Goal: Information Seeking & Learning: Check status

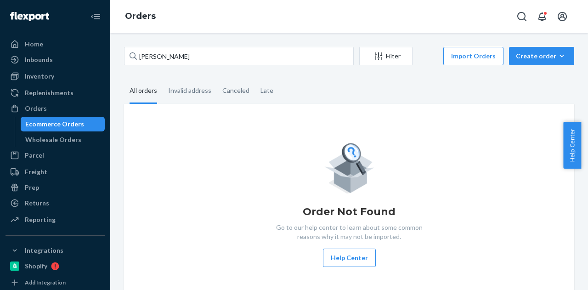
type input "Sophia Sadinsky"
click at [324, 86] on fieldset "All orders Invalid address Canceled Late" at bounding box center [349, 91] width 450 height 25
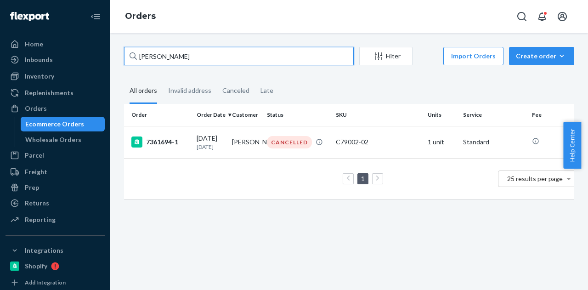
click at [199, 63] on input "Sophia Sadinsky" at bounding box center [239, 56] width 230 height 18
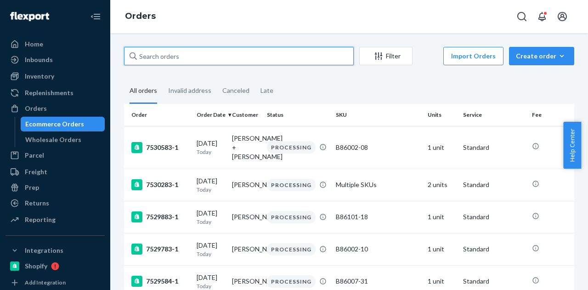
paste input "Sarah Wallace"
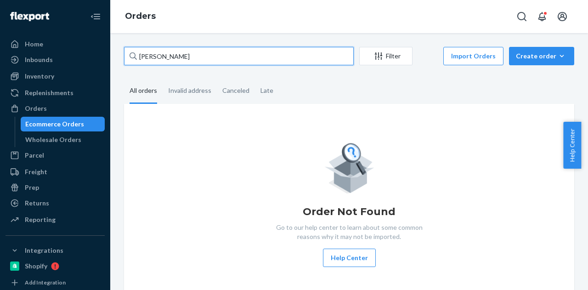
type input "Sarah Wallace"
click at [248, 57] on input "Sarah Wallace" at bounding box center [239, 56] width 230 height 18
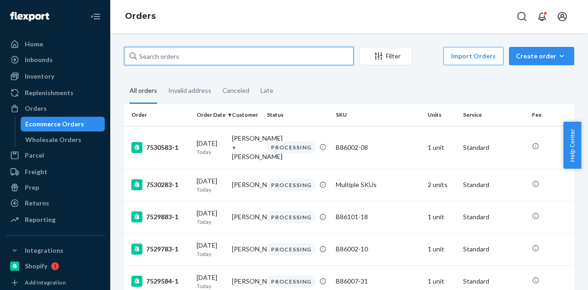
paste input "yuqing chen"
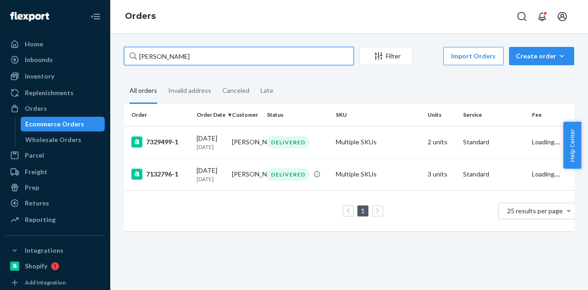
type input "yuqing chen"
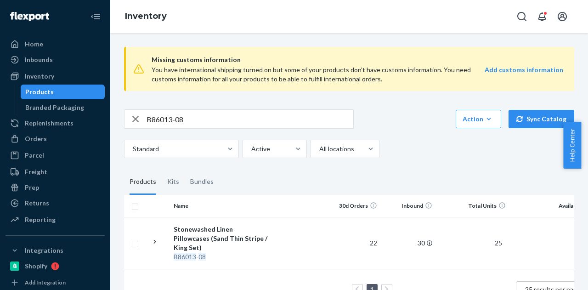
click at [191, 116] on input "B86013-08" at bounding box center [249, 119] width 207 height 18
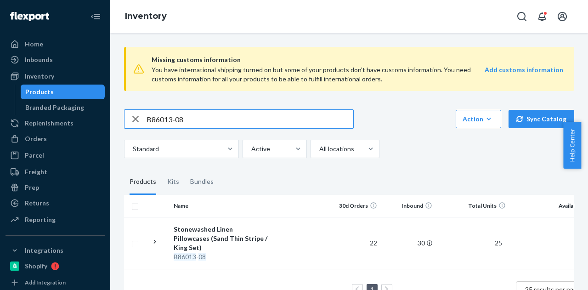
paste input "C79002-02"
type input "C79002-02"
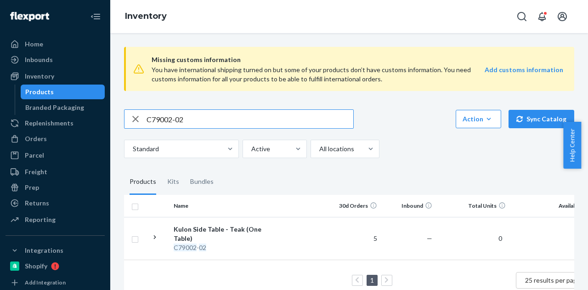
click at [175, 112] on input "C79002-02" at bounding box center [249, 119] width 207 height 18
paste input "B86100-30-K2"
type input "B86100-30-K2"
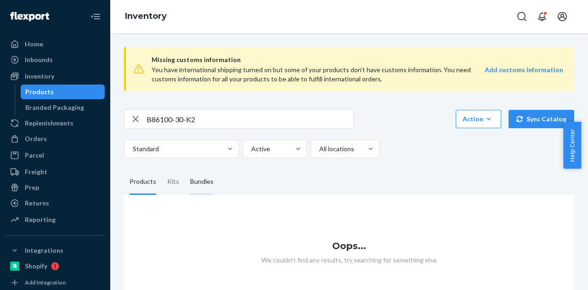
click at [204, 191] on div "Bundles" at bounding box center [201, 182] width 23 height 26
click at [185, 169] on input "Bundles" at bounding box center [185, 169] width 0 height 0
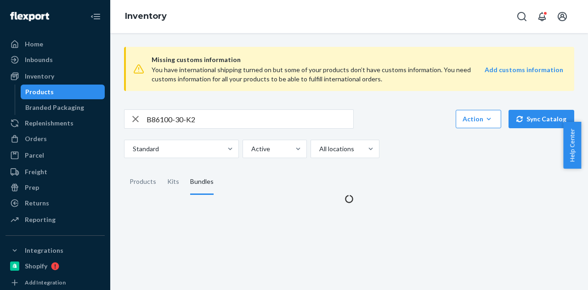
click at [411, 166] on div "Missing customs information You have international shipping turned on but some …" at bounding box center [349, 121] width 464 height 164
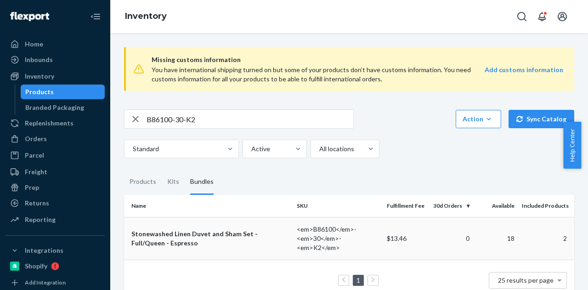
click at [199, 231] on div "Stonewashed Linen Duvet and Sham Set - Full/Queen - Espresso" at bounding box center [210, 238] width 158 height 18
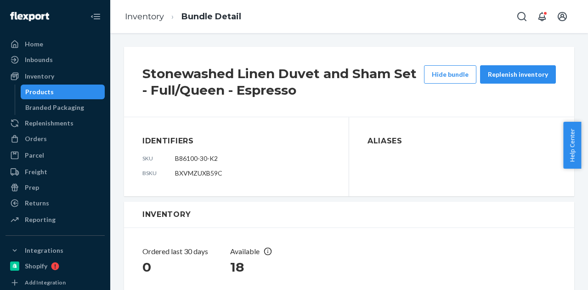
scroll to position [220, 0]
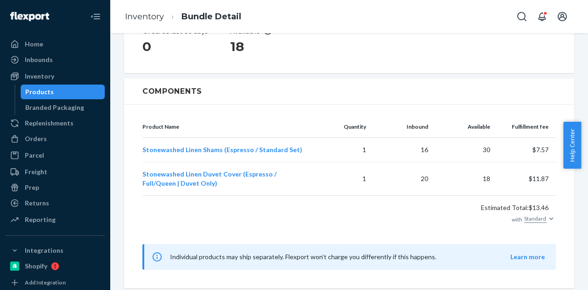
click at [56, 90] on div "Products" at bounding box center [63, 91] width 83 height 13
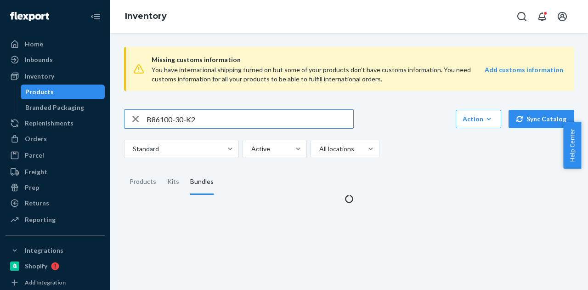
click at [186, 123] on input "B86100-30-K2" at bounding box center [249, 119] width 207 height 18
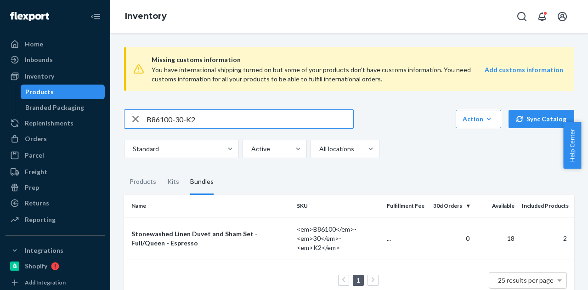
paste input "019-19"
type input "B86019-19"
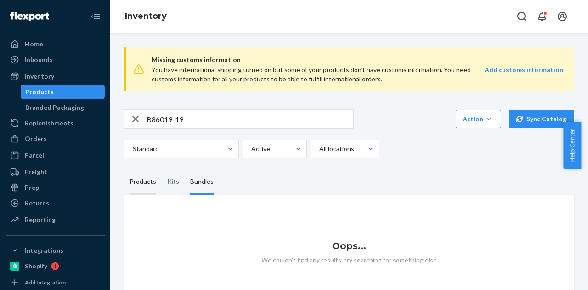
click at [150, 180] on div "Products" at bounding box center [142, 182] width 27 height 26
click at [124, 169] on input "Products" at bounding box center [124, 169] width 0 height 0
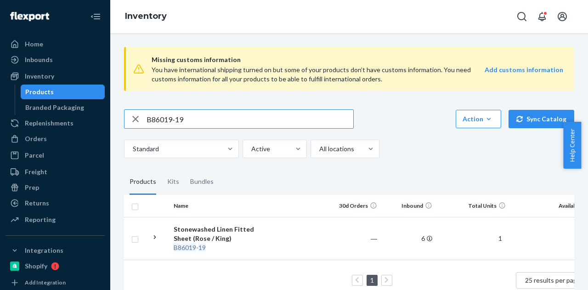
click at [177, 119] on input "B86019-19" at bounding box center [249, 119] width 207 height 18
paste input "T58045-01"
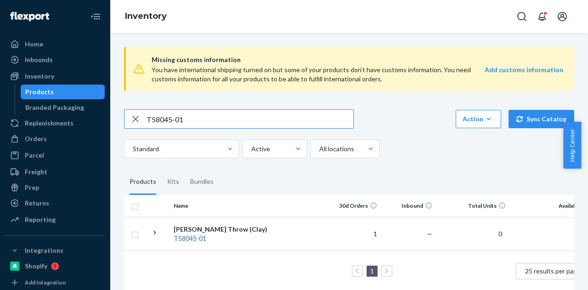
click at [216, 115] on input "T58045-01" at bounding box center [249, 119] width 207 height 18
paste input "SKU B86015-29"
drag, startPoint x: 162, startPoint y: 118, endPoint x: 126, endPoint y: 116, distance: 35.8
click at [126, 116] on div "SKU B86015-29" at bounding box center [238, 119] width 229 height 18
type input "B86015-29"
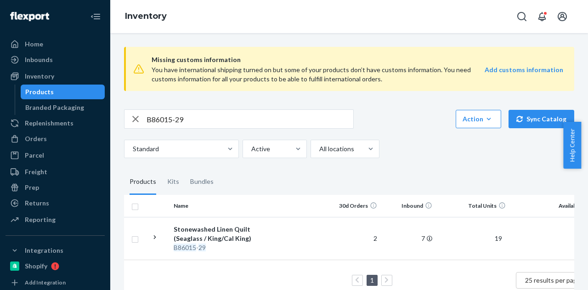
click at [191, 119] on input "B86015-29" at bounding box center [249, 119] width 207 height 18
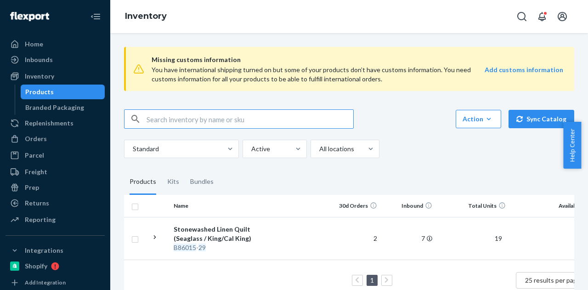
paste input "B86012-19"
type input "B86012-19"
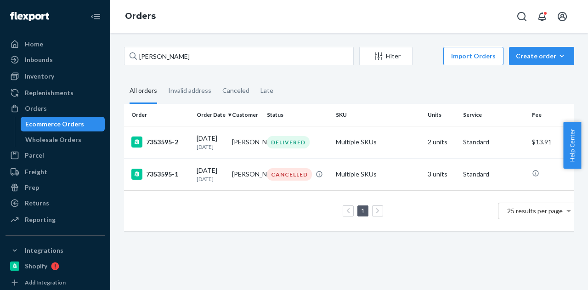
type input "Gabrielle Stein"
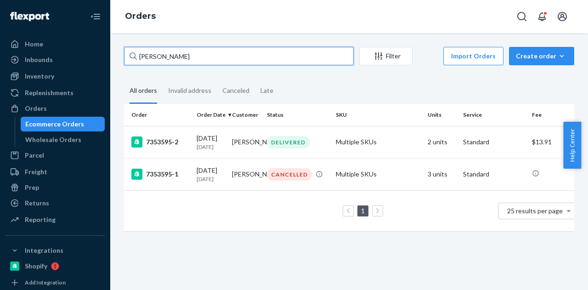
click at [225, 56] on input "Gabrielle Stein" at bounding box center [239, 56] width 230 height 18
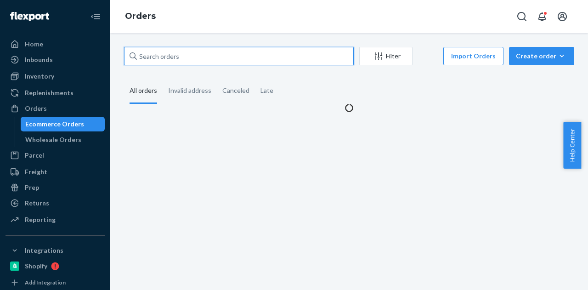
paste input "Bev Strok"
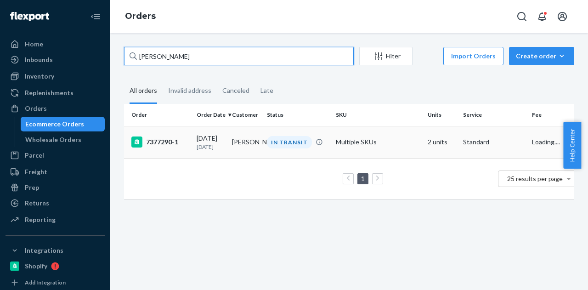
type input "Bev Strok"
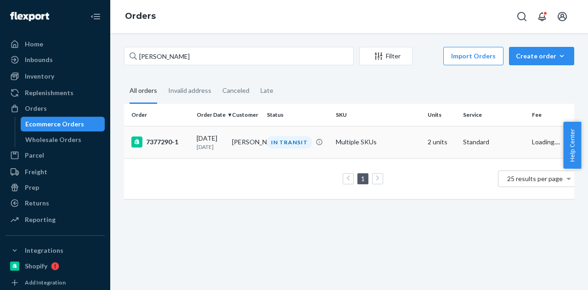
click at [258, 146] on td "Bev Strok" at bounding box center [245, 142] width 35 height 32
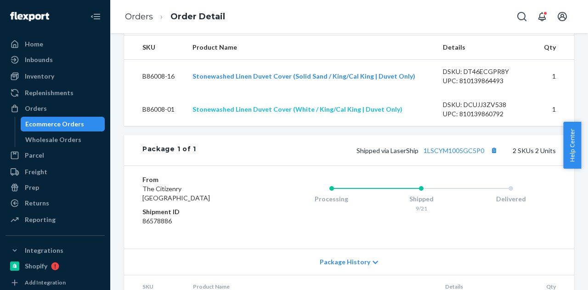
scroll to position [218, 0]
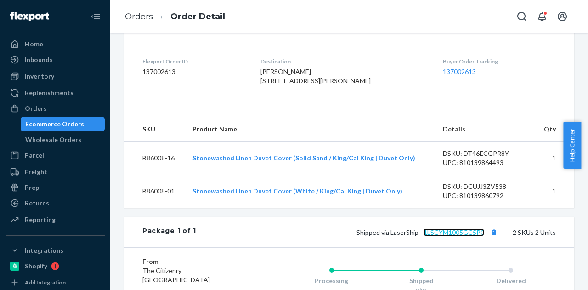
click at [431, 236] on link "1LSCYM1005GC5P0" at bounding box center [453, 232] width 61 height 8
click at [72, 118] on div "Ecommerce Orders" at bounding box center [63, 124] width 83 height 13
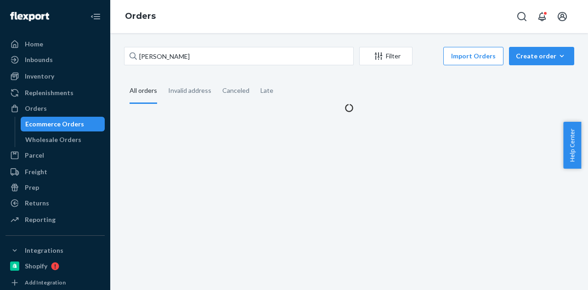
click at [72, 118] on div "Ecommerce Orders" at bounding box center [63, 124] width 83 height 13
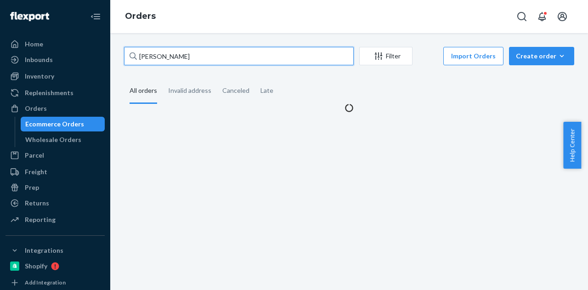
click at [199, 54] on input "Bev Strok" at bounding box center [239, 56] width 230 height 18
paste input "Karen Cordova"
type input "Karen Cordova"
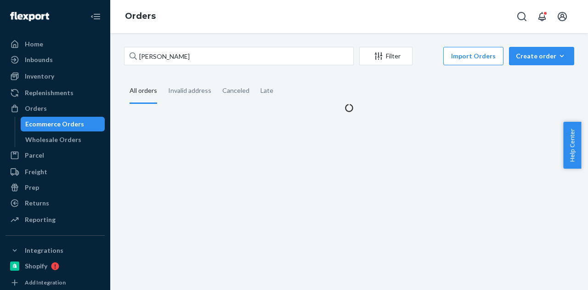
click at [365, 87] on fieldset "All orders Invalid address Canceled Late" at bounding box center [349, 91] width 450 height 25
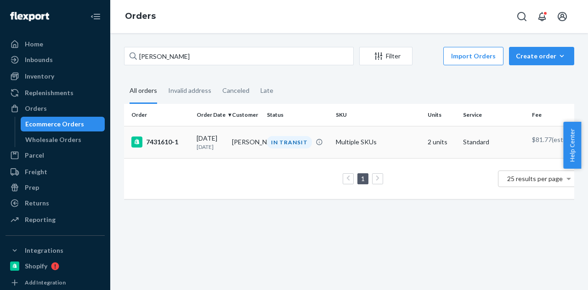
click at [221, 142] on div "09/20/2025 1 day ago" at bounding box center [211, 142] width 28 height 17
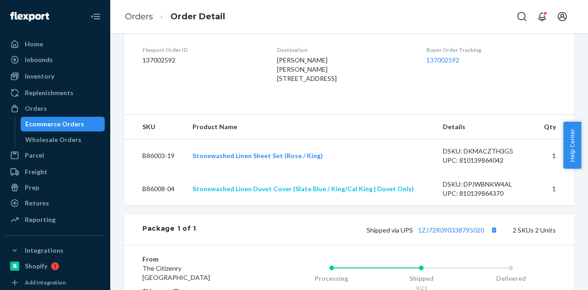
scroll to position [411, 0]
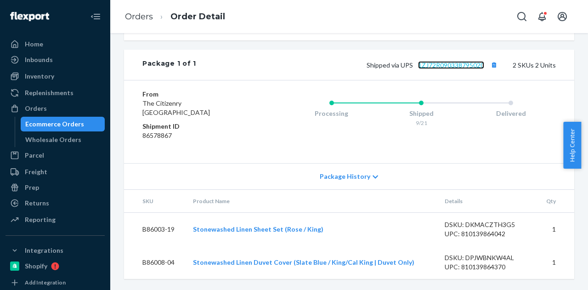
click at [451, 67] on link "1ZJ72R090338795020" at bounding box center [451, 65] width 66 height 8
